Goal: Navigation & Orientation: Find specific page/section

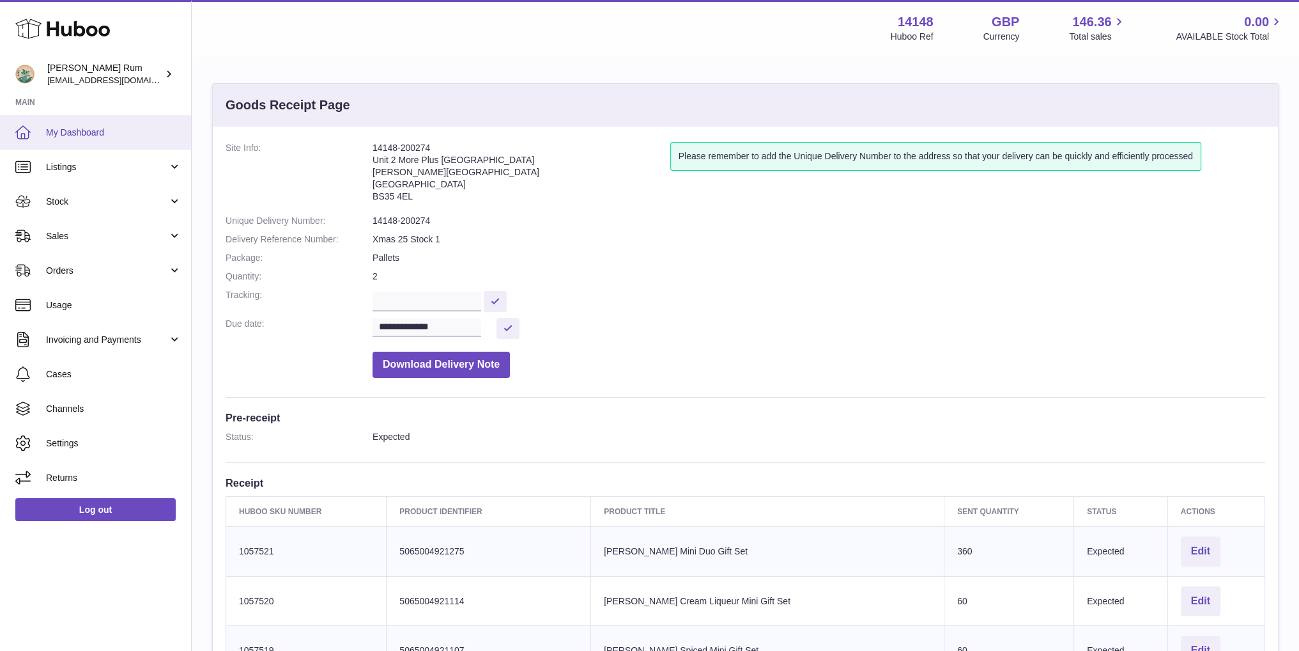
click at [115, 137] on span "My Dashboard" at bounding box center [113, 133] width 135 height 12
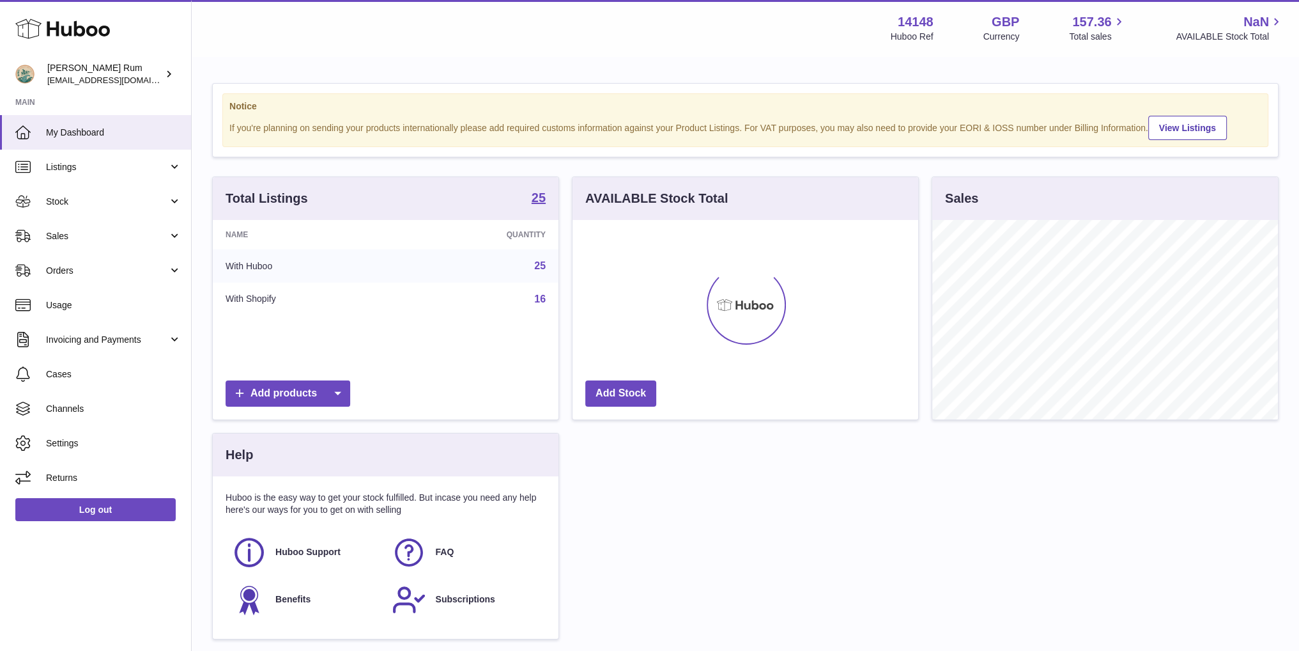
scroll to position [199, 345]
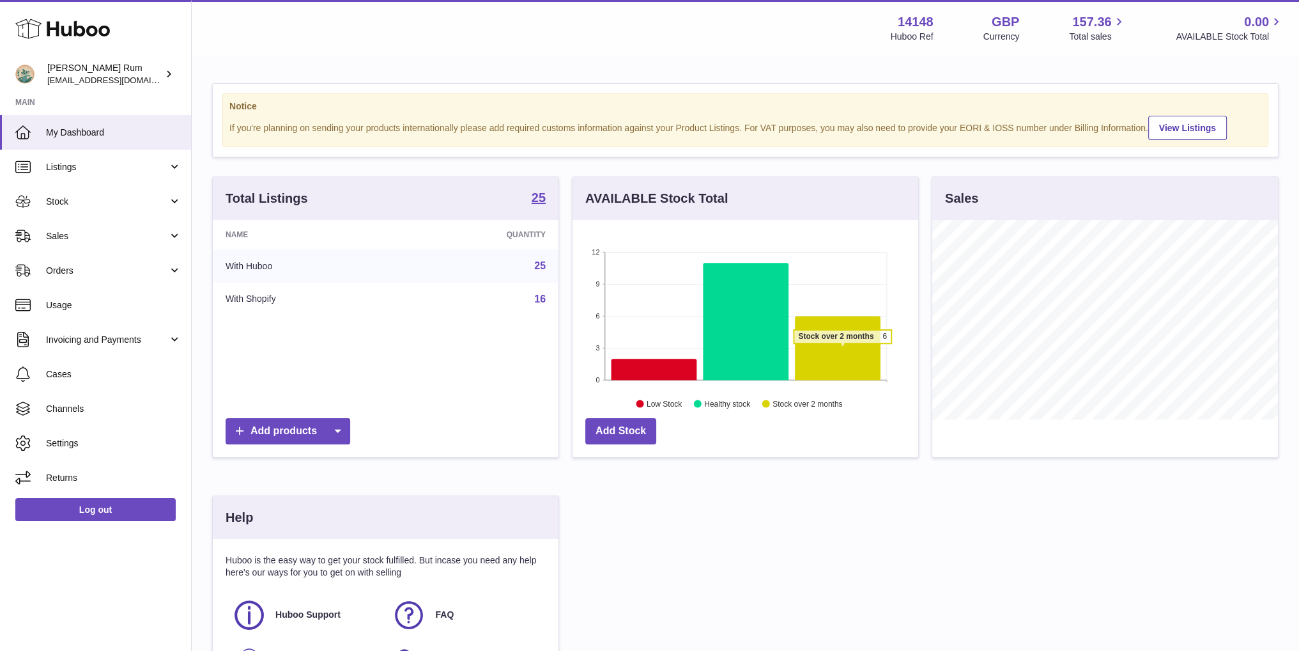
click at [842, 348] on icon at bounding box center [838, 348] width 86 height 64
click at [663, 371] on icon at bounding box center [654, 368] width 86 height 21
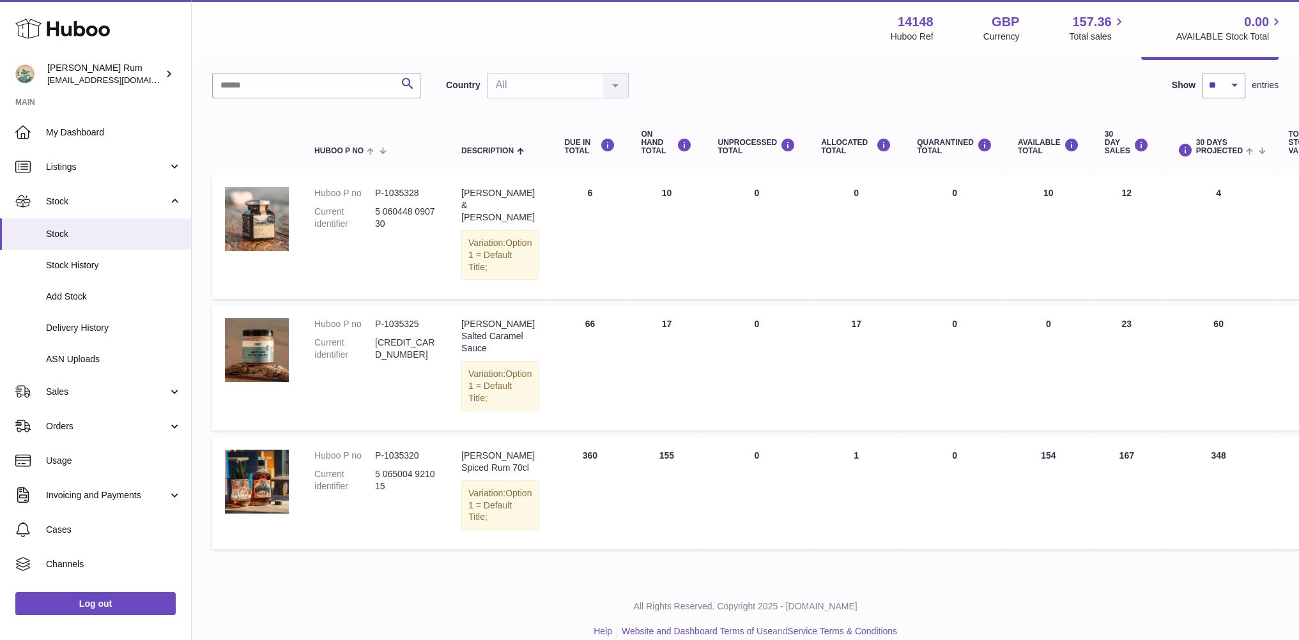
scroll to position [82, 0]
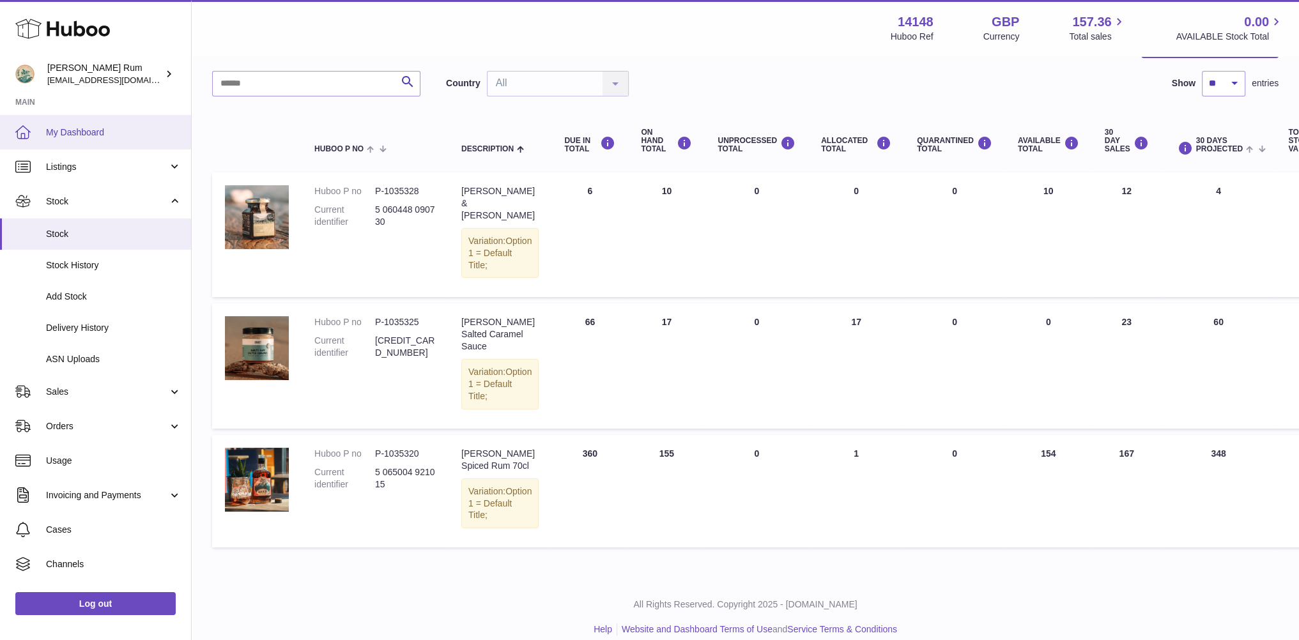
click at [88, 128] on span "My Dashboard" at bounding box center [113, 133] width 135 height 12
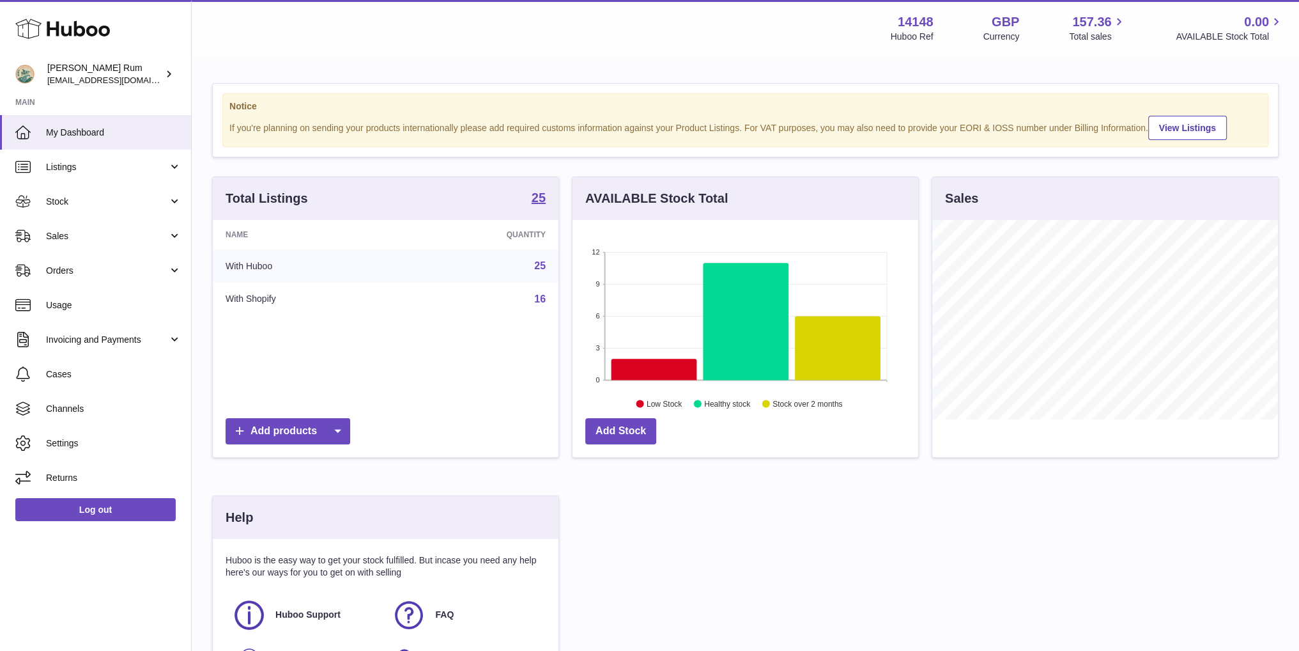
scroll to position [199, 345]
